Goal: Download file/media

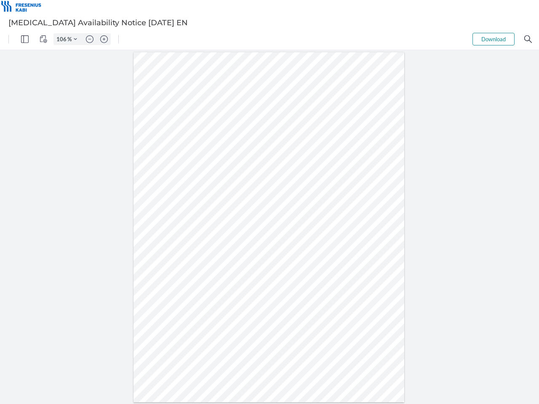
click at [25, 39] on img "Panel" at bounding box center [25, 39] width 8 height 8
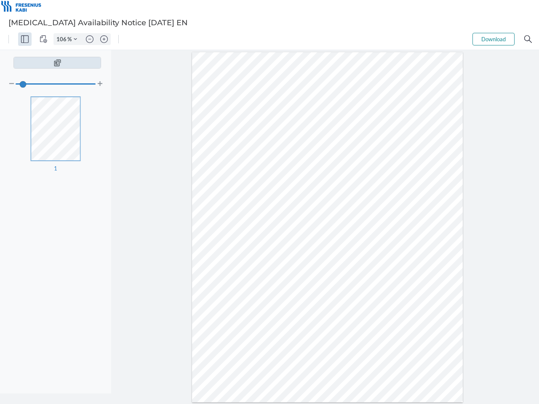
click at [43, 39] on img "View Controls" at bounding box center [44, 39] width 8 height 8
click at [63, 39] on input "106" at bounding box center [60, 39] width 13 height 8
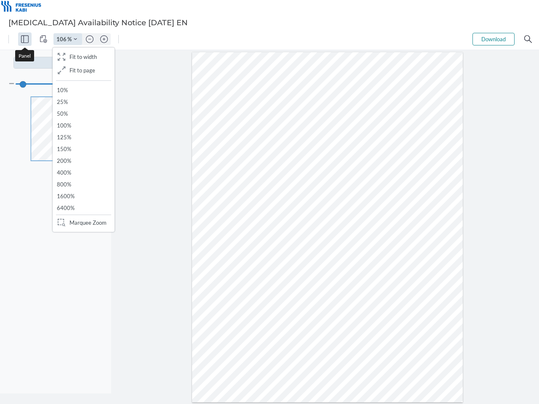
click at [75, 39] on img "Zoom Controls" at bounding box center [75, 38] width 3 height 3
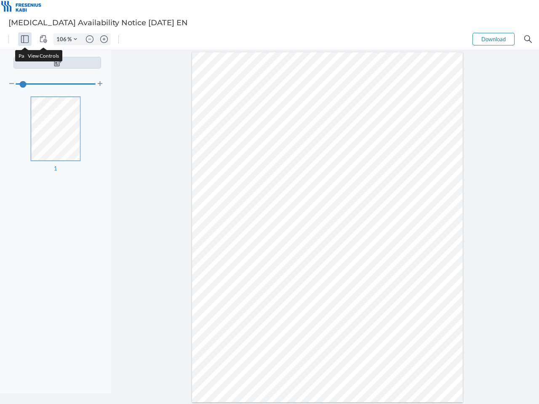
click at [90, 39] on img "Zoom out" at bounding box center [90, 39] width 8 height 8
click at [104, 39] on img "Zoom in" at bounding box center [104, 39] width 8 height 8
type input "106"
click at [493, 39] on button "Download" at bounding box center [493, 39] width 42 height 13
click at [528, 39] on img "Search" at bounding box center [528, 39] width 8 height 8
